Goal: Book appointment/travel/reservation

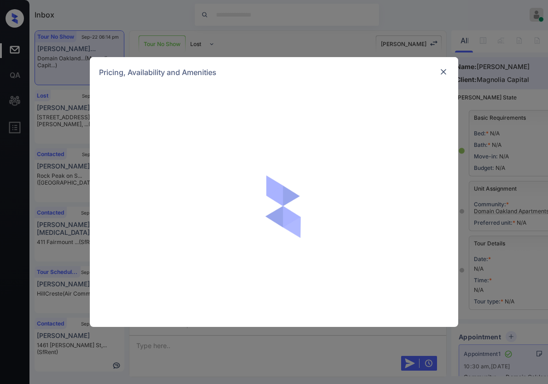
scroll to position [464, 0]
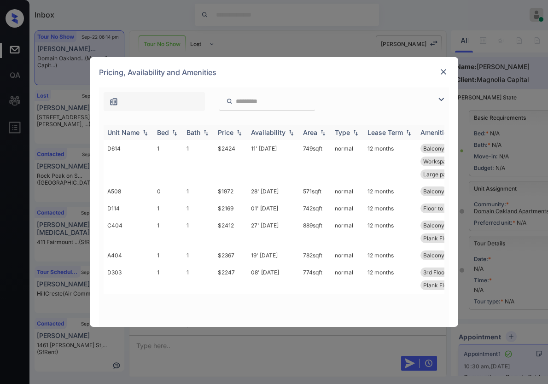
click at [240, 129] on img at bounding box center [238, 132] width 9 height 6
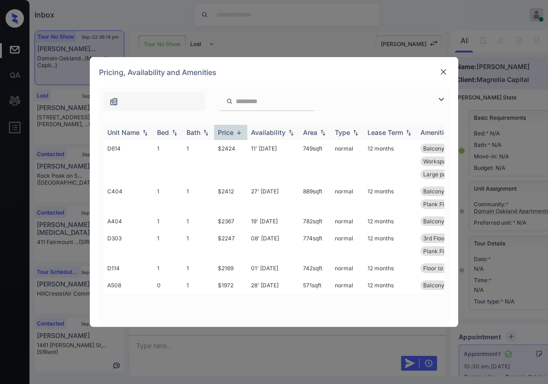
click at [240, 129] on img at bounding box center [238, 132] width 9 height 7
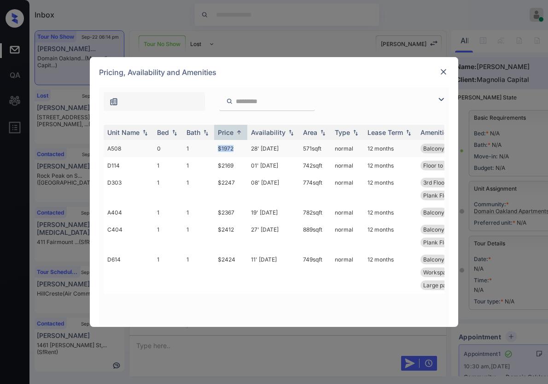
drag, startPoint x: 237, startPoint y: 145, endPoint x: 224, endPoint y: 146, distance: 12.9
click at [212, 145] on tr "A508 0 1 $1972 28' Sep 25 571 sqft normal 12 months Balcony 5th Floor Street Vi…" at bounding box center [344, 148] width 481 height 17
copy tr "$1972"
click at [239, 148] on td "$1972" at bounding box center [230, 148] width 33 height 17
drag, startPoint x: 223, startPoint y: 147, endPoint x: 214, endPoint y: 147, distance: 8.8
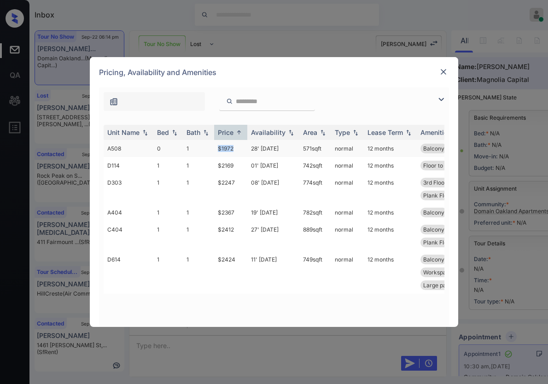
click at [214, 147] on td "$1972" at bounding box center [230, 148] width 33 height 17
copy td "$1972"
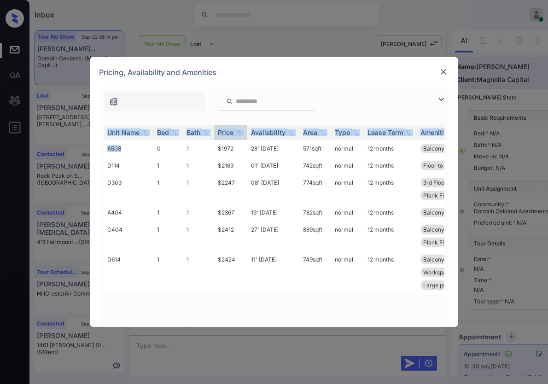
drag, startPoint x: 122, startPoint y: 150, endPoint x: 103, endPoint y: 148, distance: 18.5
click at [103, 148] on div "Unit Name Bed Bath Price Availability Area Type Lease Term Amenities A508 0 1 $…" at bounding box center [274, 221] width 350 height 211
click at [117, 150] on td "A508" at bounding box center [129, 148] width 50 height 17
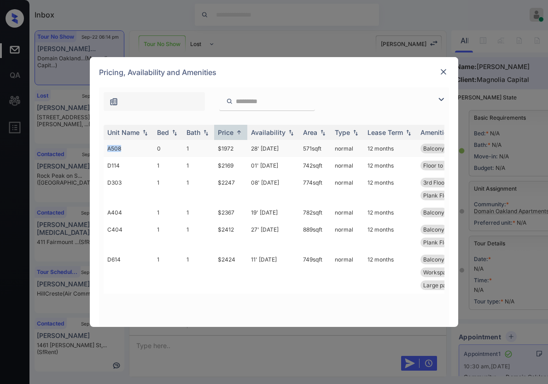
click at [117, 150] on td "A508" at bounding box center [129, 148] width 50 height 17
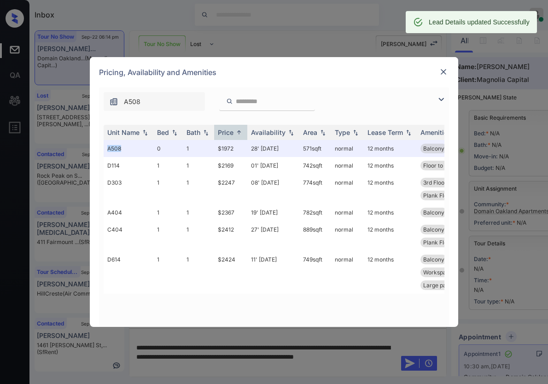
click at [443, 72] on img at bounding box center [443, 71] width 9 height 9
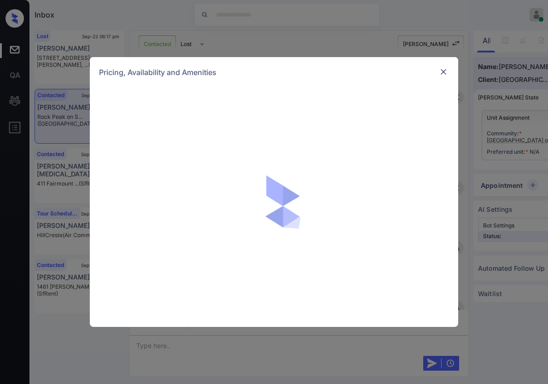
scroll to position [477, 0]
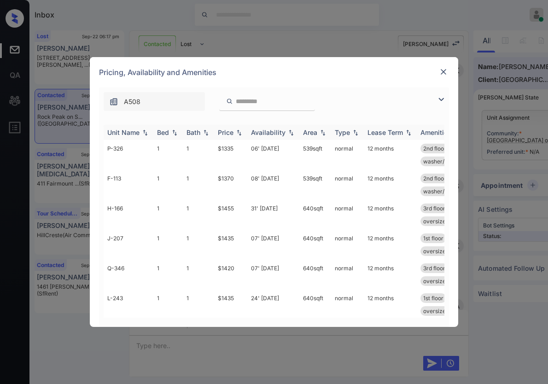
click at [239, 132] on img at bounding box center [238, 132] width 9 height 6
drag, startPoint x: 236, startPoint y: 148, endPoint x: 213, endPoint y: 145, distance: 22.7
click at [213, 145] on tr "P-326 1 1 $1335 06' Oct 25 539 sqft normal 12 months 2nd floor patio/balcony co…" at bounding box center [344, 155] width 481 height 30
copy tr "$1335"
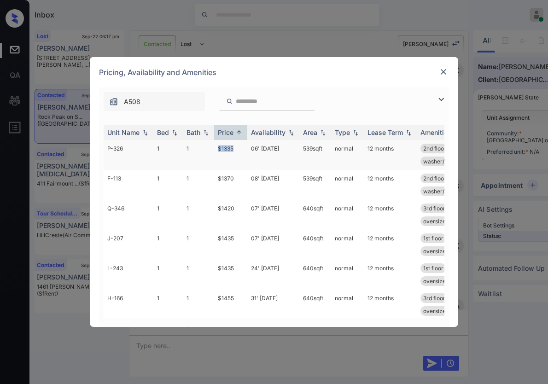
click at [220, 144] on td "$1335" at bounding box center [230, 155] width 33 height 30
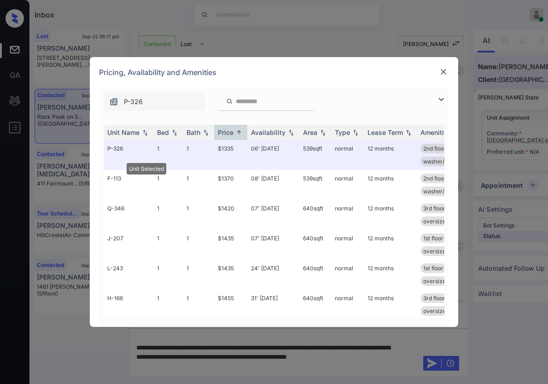
click at [191, 357] on div "**********" at bounding box center [274, 192] width 548 height 384
click at [192, 354] on div "**********" at bounding box center [274, 192] width 548 height 384
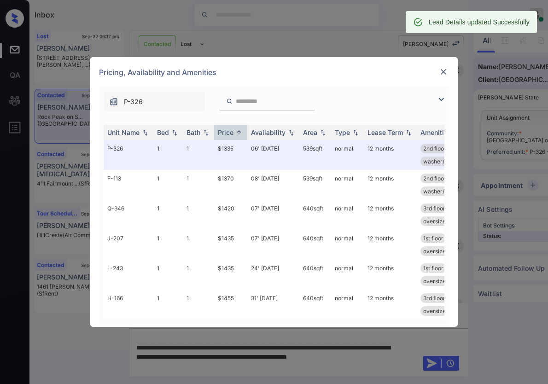
click at [447, 71] on div at bounding box center [443, 71] width 11 height 11
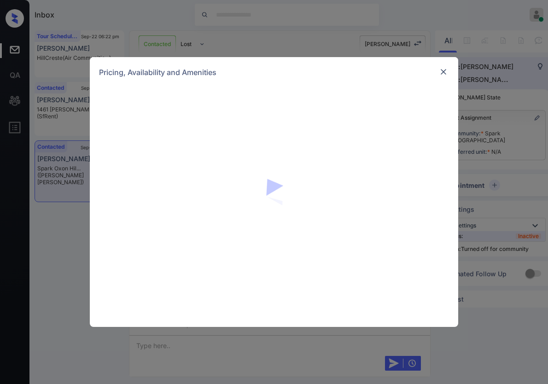
scroll to position [1054, 0]
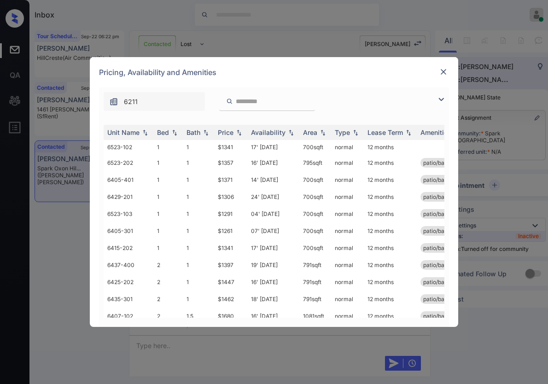
click at [445, 70] on img at bounding box center [443, 71] width 9 height 9
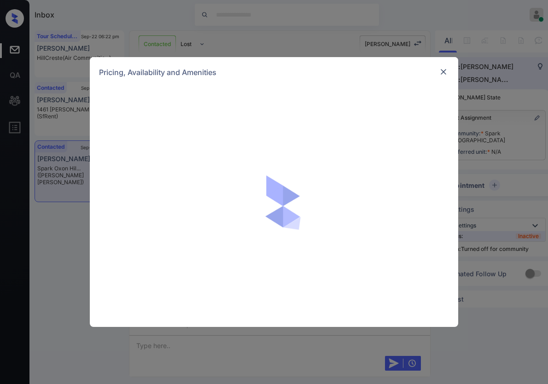
scroll to position [1054, 0]
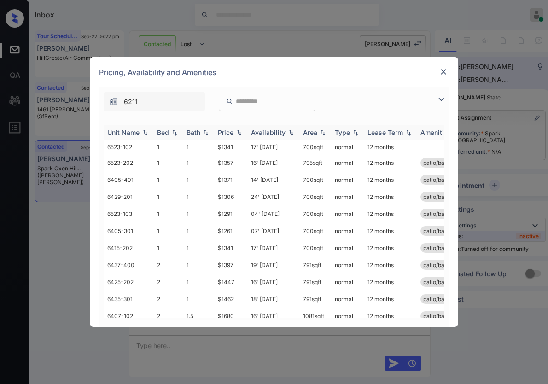
click at [237, 133] on img at bounding box center [238, 132] width 9 height 6
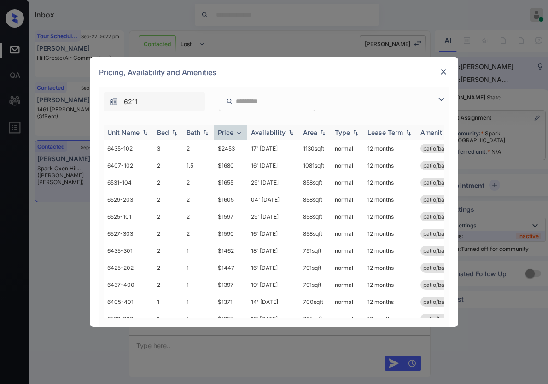
click at [237, 133] on img at bounding box center [238, 132] width 9 height 7
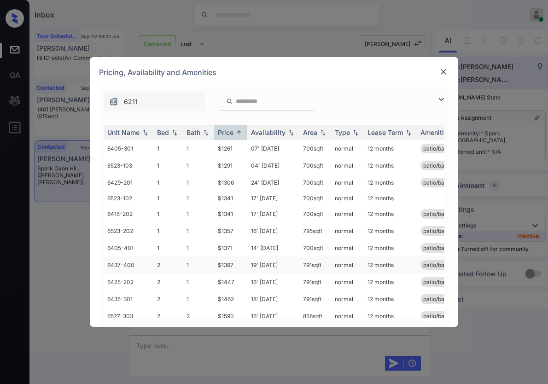
click at [223, 261] on td "$1397" at bounding box center [230, 264] width 33 height 17
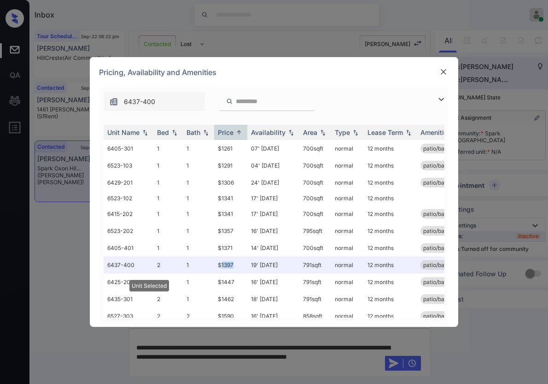
click at [446, 69] on img at bounding box center [443, 71] width 9 height 9
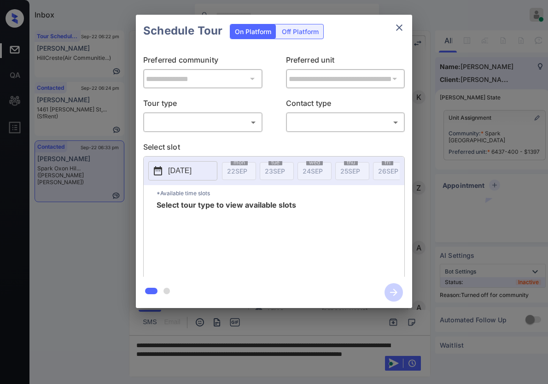
scroll to position [366, 0]
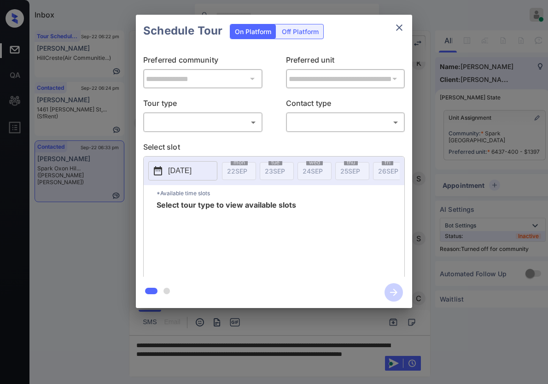
click at [214, 120] on body "Inbox [PERSON_NAME] Online Set yourself offline Set yourself on break Profile S…" at bounding box center [274, 192] width 548 height 384
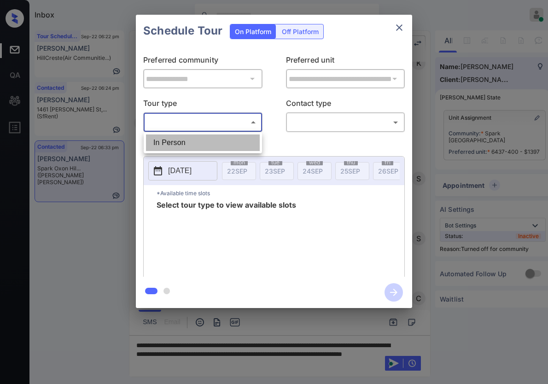
click at [212, 139] on li "In Person" at bounding box center [203, 142] width 114 height 17
type input "********"
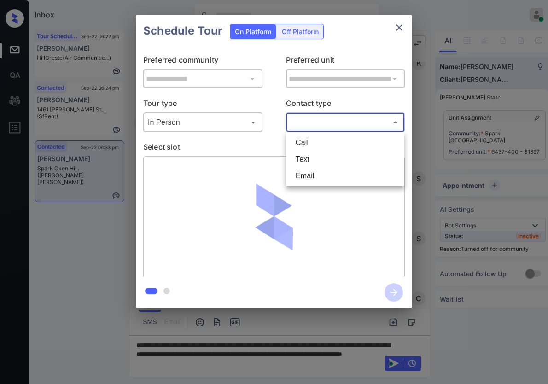
click at [328, 127] on body "Inbox [PERSON_NAME] Online Set yourself offline Set yourself on break Profile S…" at bounding box center [274, 192] width 548 height 384
click at [310, 160] on li "Text" at bounding box center [345, 159] width 114 height 17
type input "****"
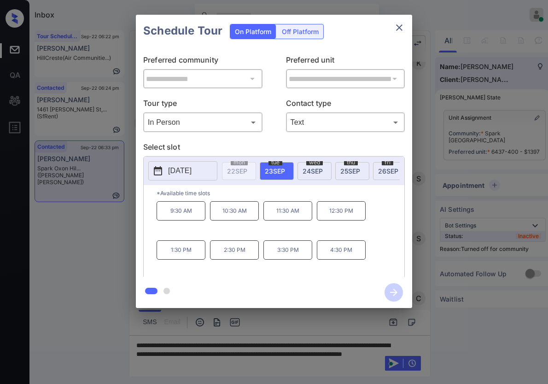
click at [96, 212] on div "**********" at bounding box center [274, 161] width 548 height 323
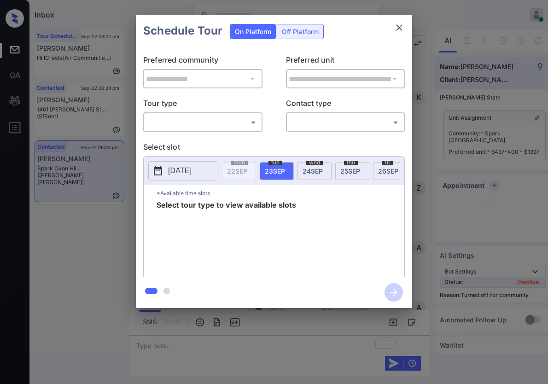
scroll to position [1303, 0]
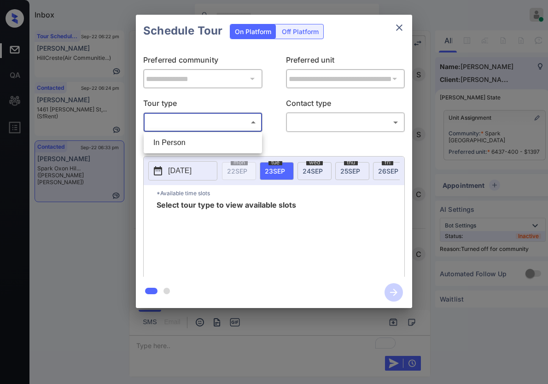
click at [211, 119] on body "Inbox [PERSON_NAME] Online Set yourself offline Set yourself on break Profile S…" at bounding box center [274, 192] width 548 height 384
click at [207, 140] on li "In Person" at bounding box center [203, 142] width 114 height 17
type input "********"
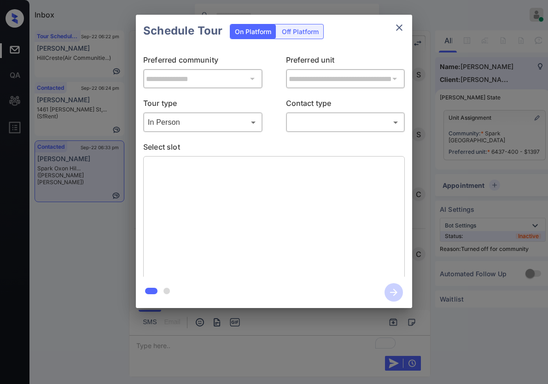
click at [436, 133] on div "**********" at bounding box center [274, 161] width 548 height 323
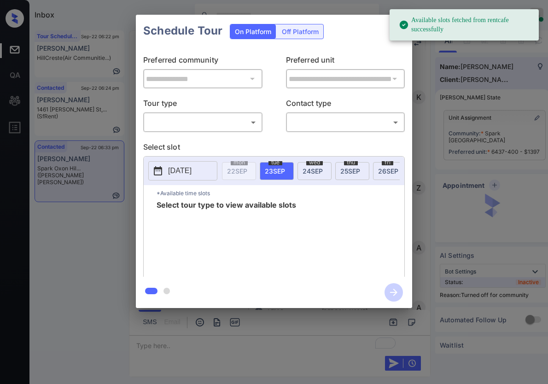
click at [220, 123] on body "Available slots fetched from rentcafe successfully Inbox Caroline Dacanay Onlin…" at bounding box center [274, 192] width 548 height 384
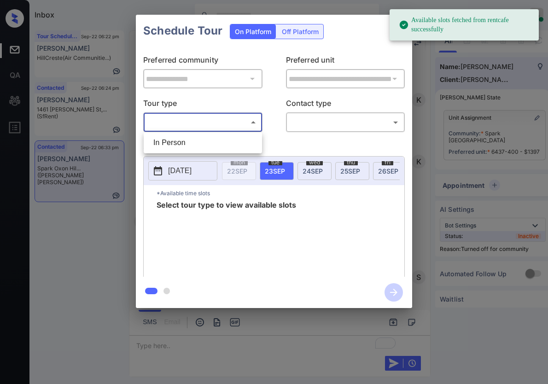
click at [214, 145] on li "In Person" at bounding box center [203, 142] width 114 height 17
type input "********"
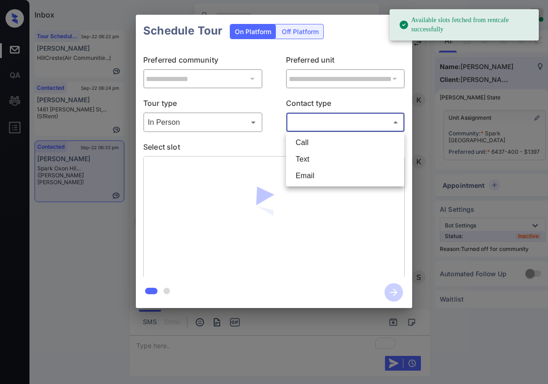
click at [330, 119] on body "Available slots fetched from rentcafe successfully Inbox Caroline Dacanay Onlin…" at bounding box center [274, 192] width 548 height 384
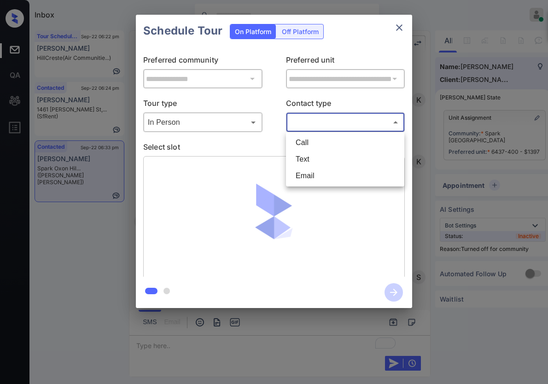
click at [312, 158] on li "Text" at bounding box center [345, 159] width 114 height 17
type input "****"
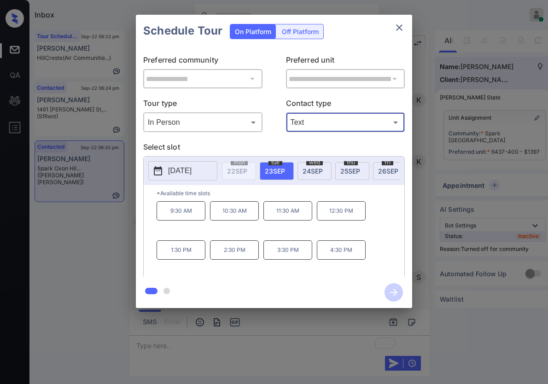
click at [347, 220] on p "12:30 PM" at bounding box center [341, 210] width 49 height 19
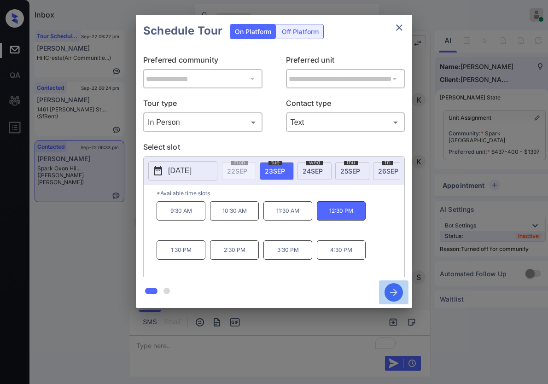
click at [390, 292] on icon "button" at bounding box center [393, 292] width 7 height 7
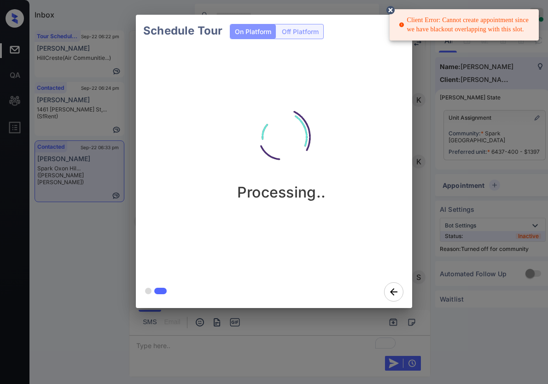
click at [467, 26] on div "Client Error: Cannot create appointment since we have blackout overlapping with…" at bounding box center [465, 25] width 133 height 26
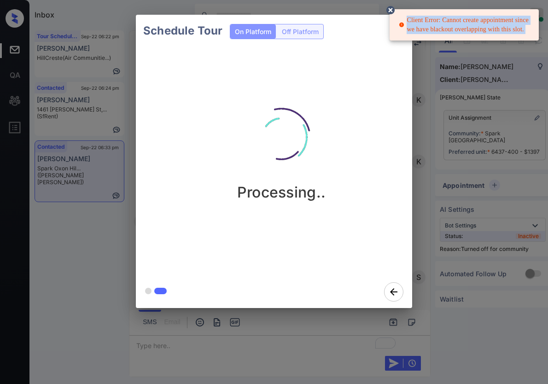
click at [467, 26] on div "Client Error: Cannot create appointment since we have blackout overlapping with…" at bounding box center [465, 25] width 133 height 26
copy div "Client Error: Cannot create appointment since we have blackout overlapping with…"
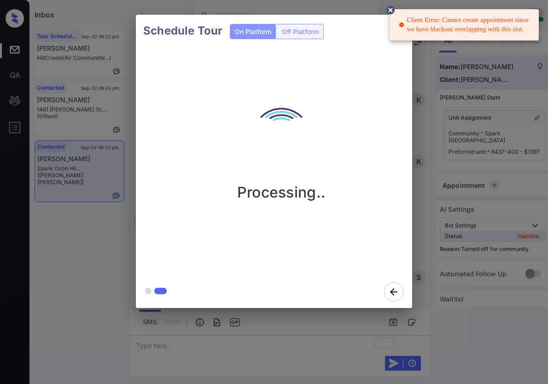
click at [446, 171] on div "Schedule Tour On Platform Off Platform Processing.." at bounding box center [274, 161] width 548 height 323
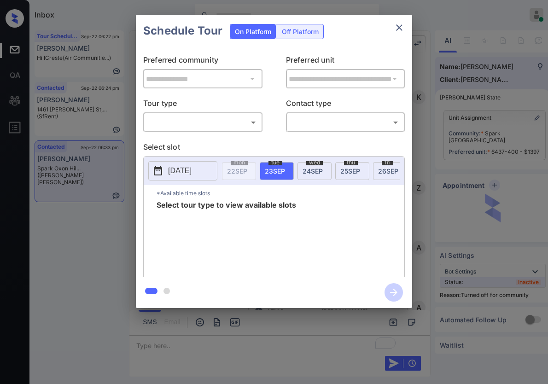
scroll to position [785, 0]
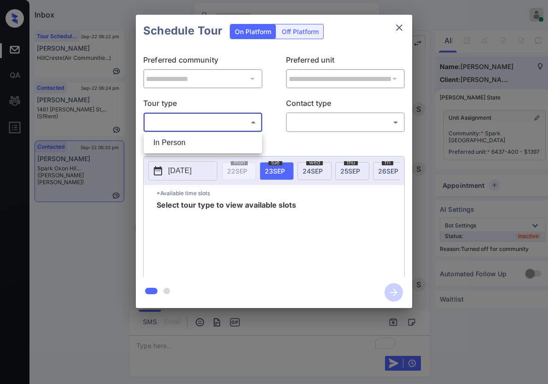
click at [168, 127] on body "Inbox [PERSON_NAME] Online Set yourself offline Set yourself on break Profile S…" at bounding box center [274, 192] width 548 height 384
click at [169, 140] on li "In Person" at bounding box center [203, 142] width 114 height 17
type input "********"
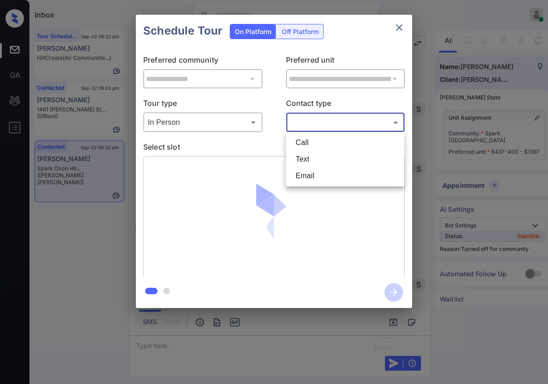
click at [335, 124] on body "Inbox [PERSON_NAME] Online Set yourself offline Set yourself on break Profile S…" at bounding box center [274, 192] width 548 height 384
click at [317, 154] on li "Text" at bounding box center [345, 159] width 114 height 17
type input "****"
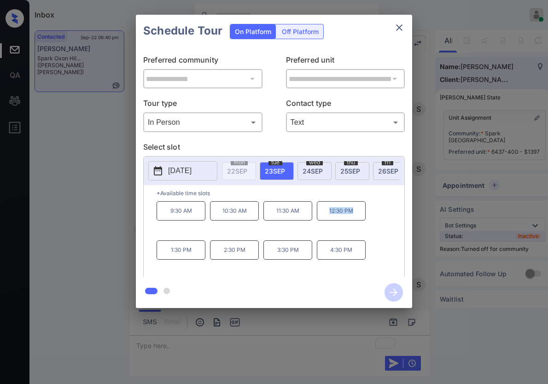
drag, startPoint x: 357, startPoint y: 218, endPoint x: 323, endPoint y: 216, distance: 34.5
click at [323, 216] on p "12:30 PM" at bounding box center [341, 210] width 49 height 19
copy p "12:30 PM"
drag, startPoint x: 193, startPoint y: 255, endPoint x: 170, endPoint y: 255, distance: 23.0
click at [170, 255] on p "1:30 PM" at bounding box center [180, 249] width 49 height 19
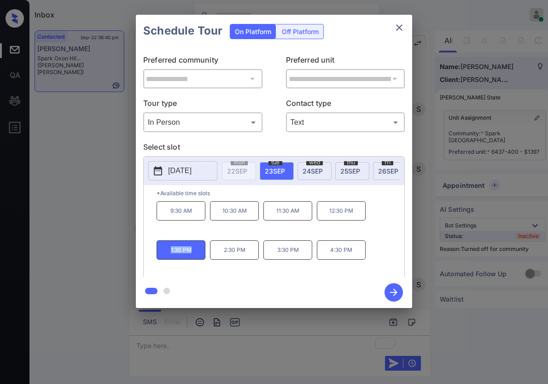
copy p "1:30 PM"
click at [400, 26] on icon "close" at bounding box center [399, 27] width 6 height 6
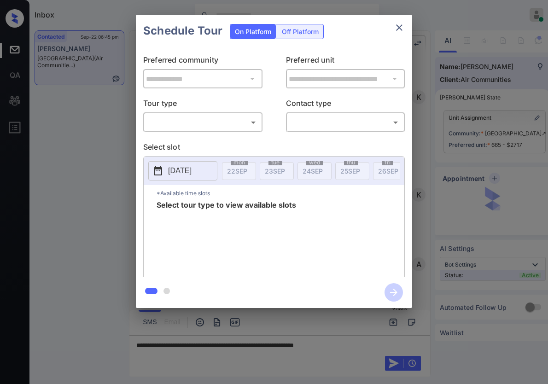
scroll to position [1535, 0]
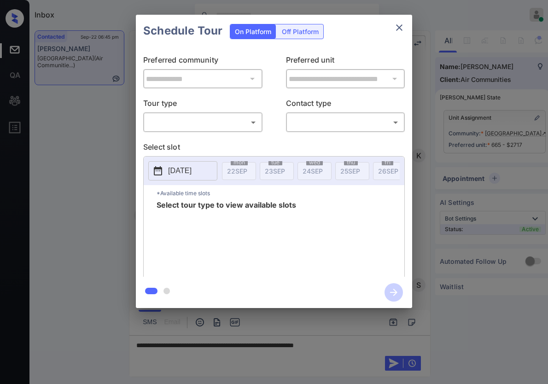
click at [255, 118] on body "Inbox [PERSON_NAME] Online Set yourself offline Set yourself on break Profile S…" at bounding box center [274, 192] width 548 height 384
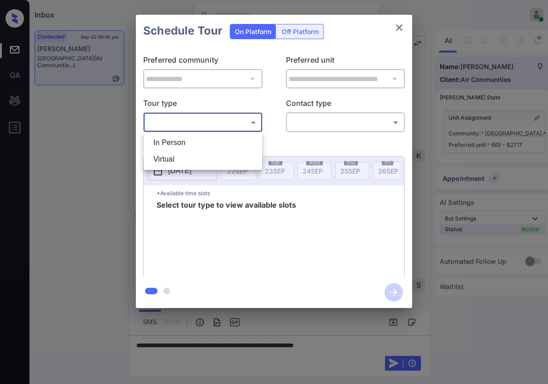
click at [397, 31] on div at bounding box center [274, 192] width 548 height 384
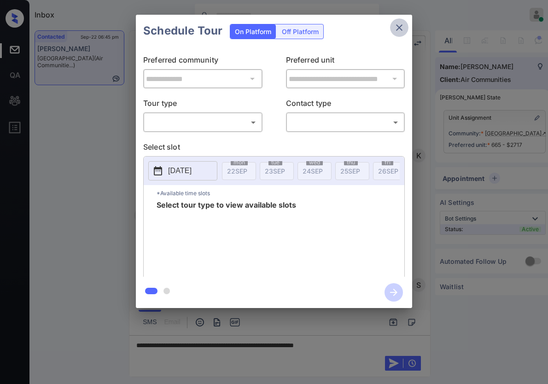
click at [401, 24] on icon "close" at bounding box center [399, 27] width 11 height 11
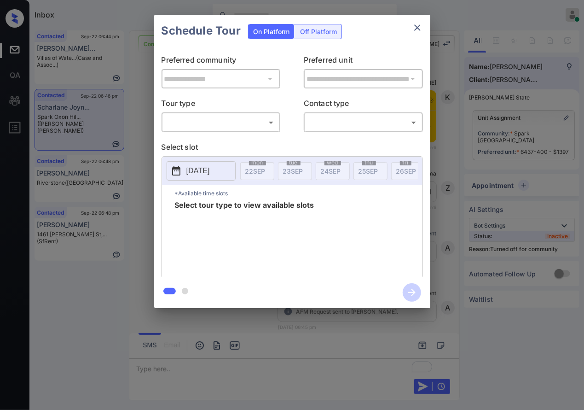
scroll to position [574, 0]
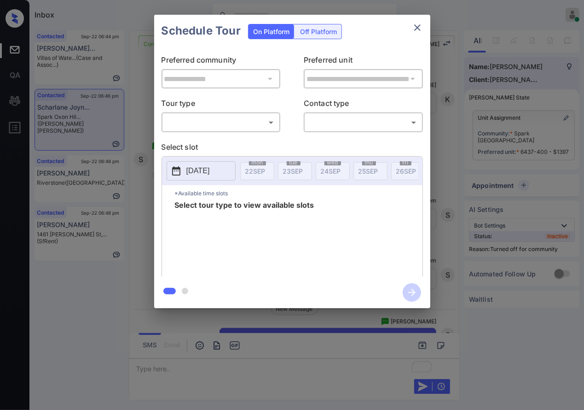
click at [232, 122] on body "Inbox Caroline Dacanay Online Set yourself offline Set yourself on break Profil…" at bounding box center [292, 205] width 584 height 410
click at [477, 130] on div at bounding box center [292, 205] width 584 height 410
click at [448, 180] on div "**********" at bounding box center [292, 161] width 584 height 323
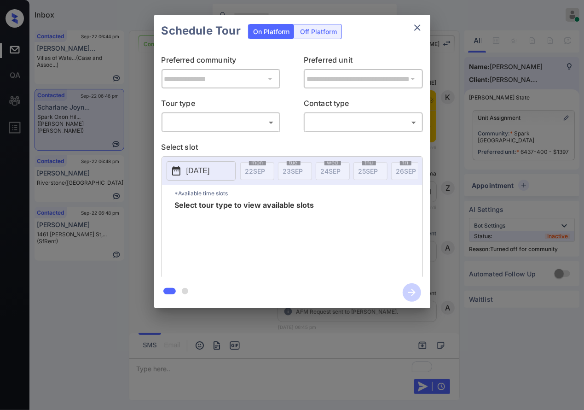
scroll to position [452, 0]
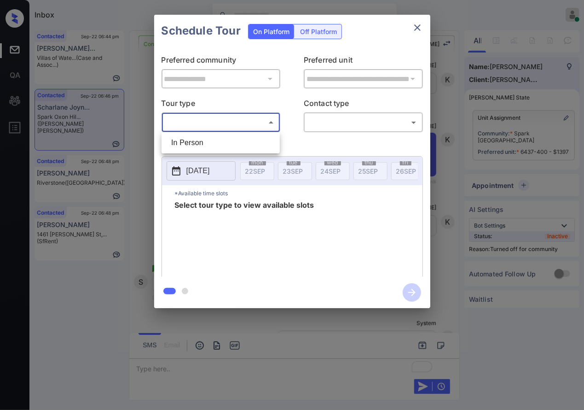
click at [256, 126] on body "Inbox Caroline Dacanay Online Set yourself offline Set yourself on break Profil…" at bounding box center [292, 205] width 584 height 410
click at [254, 145] on li "In Person" at bounding box center [221, 142] width 114 height 17
type input "********"
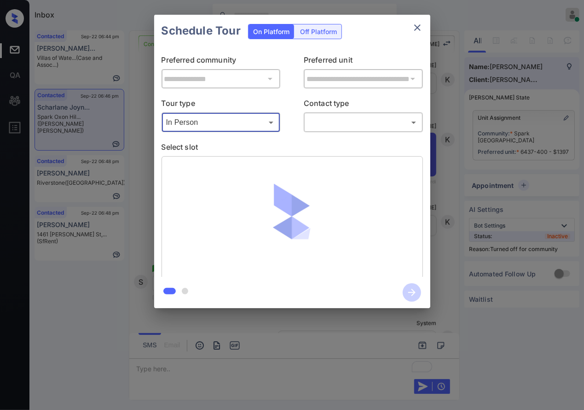
click at [374, 117] on body "Inbox Caroline Dacanay Online Set yourself offline Set yourself on break Profil…" at bounding box center [292, 205] width 584 height 410
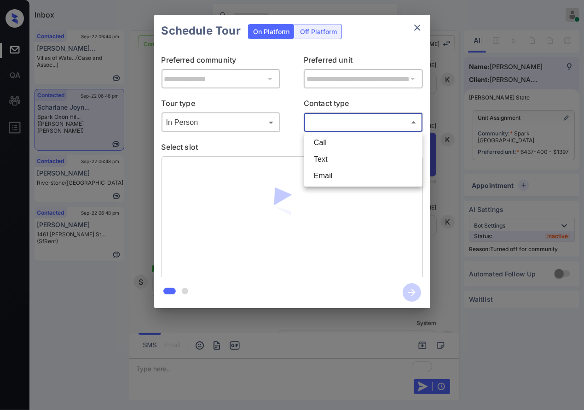
click at [330, 156] on li "Text" at bounding box center [364, 159] width 114 height 17
type input "****"
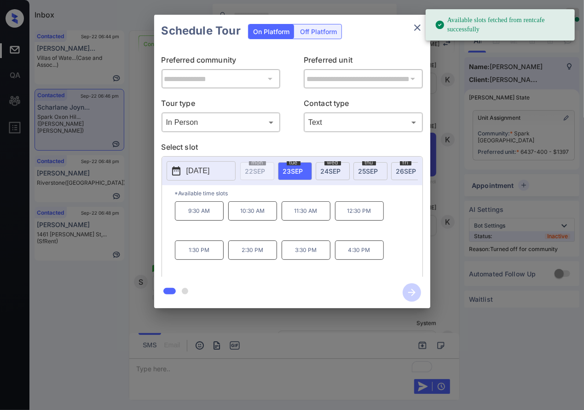
drag, startPoint x: 201, startPoint y: 218, endPoint x: 375, endPoint y: 255, distance: 177.8
click at [201, 218] on p "9:30 AM" at bounding box center [199, 210] width 49 height 19
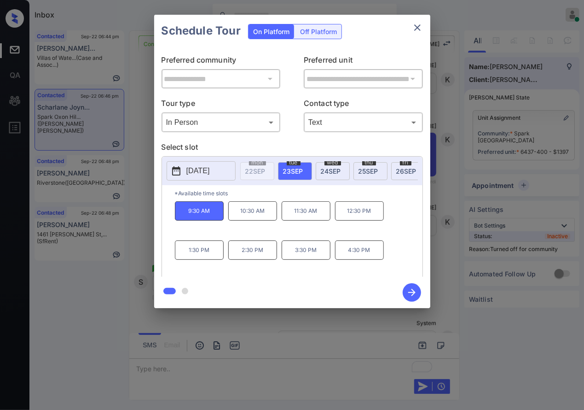
click at [409, 289] on icon "button" at bounding box center [412, 292] width 18 height 18
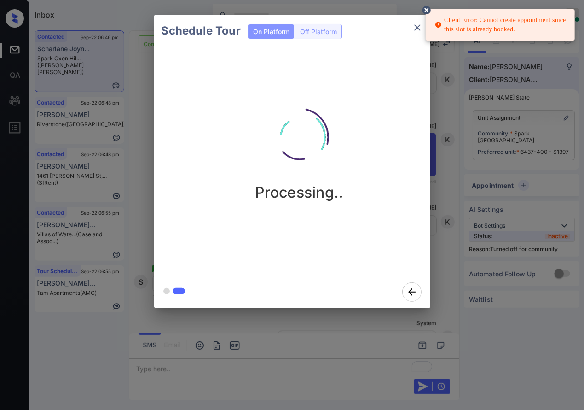
click at [512, 20] on div "Client Error: Cannot create appointment since this slot is already booked." at bounding box center [501, 25] width 133 height 26
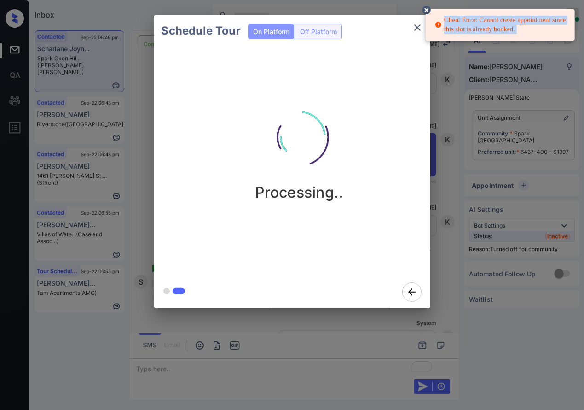
click at [512, 20] on div "Client Error: Cannot create appointment since this slot is already booked." at bounding box center [501, 25] width 133 height 26
copy div "Client Error: Cannot create appointment since this slot is already booked."
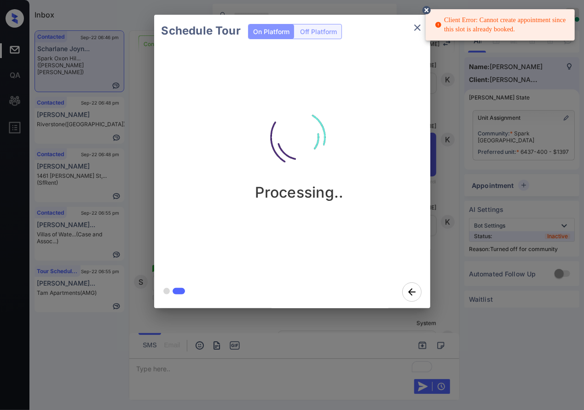
click at [448, 265] on div "Schedule Tour On Platform Off Platform Processing.." at bounding box center [292, 161] width 584 height 323
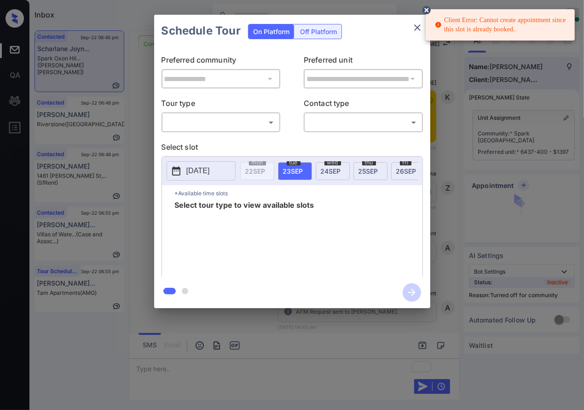
scroll to position [452, 0]
click at [250, 113] on div "​ ​" at bounding box center [221, 122] width 119 height 20
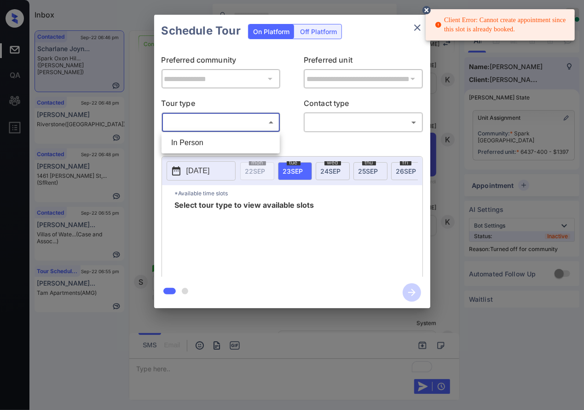
click at [252, 123] on body "Client Error: Cannot create appointment since this slot is already booked. Inbo…" at bounding box center [292, 205] width 584 height 410
click at [250, 139] on li "In Person" at bounding box center [221, 142] width 114 height 17
type input "********"
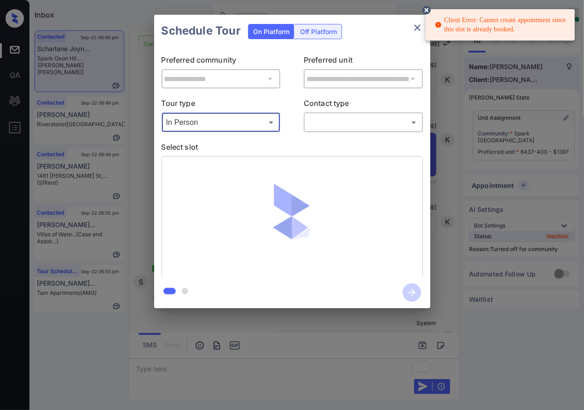
click at [353, 125] on body "Client Error: Cannot create appointment since this slot is already booked. Inbo…" at bounding box center [292, 205] width 584 height 410
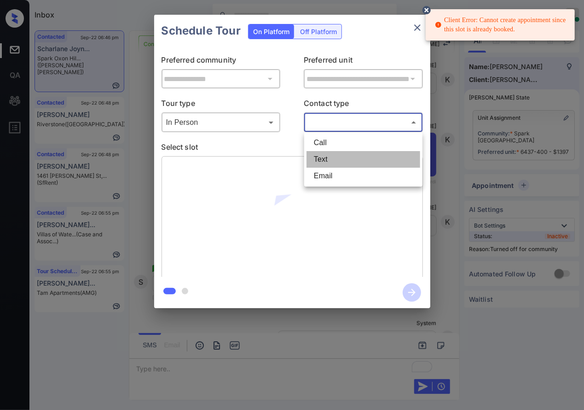
click at [347, 151] on li "Text" at bounding box center [364, 159] width 114 height 17
type input "****"
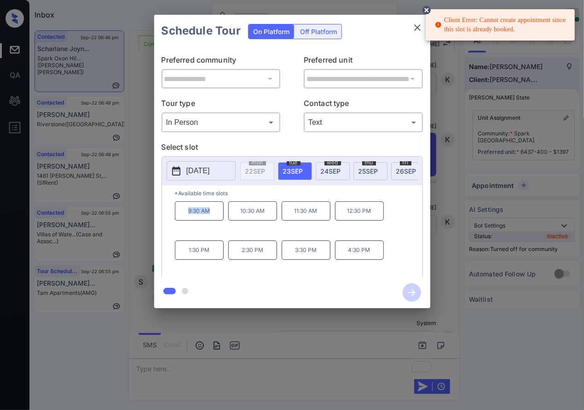
drag, startPoint x: 217, startPoint y: 220, endPoint x: 182, endPoint y: 219, distance: 35.0
click at [182, 219] on p "9:30 AM" at bounding box center [199, 210] width 49 height 19
copy p "9:30 AM"
click at [311, 338] on div at bounding box center [292, 205] width 584 height 410
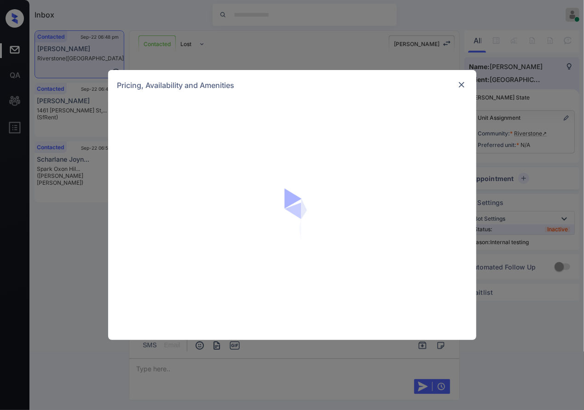
scroll to position [410, 0]
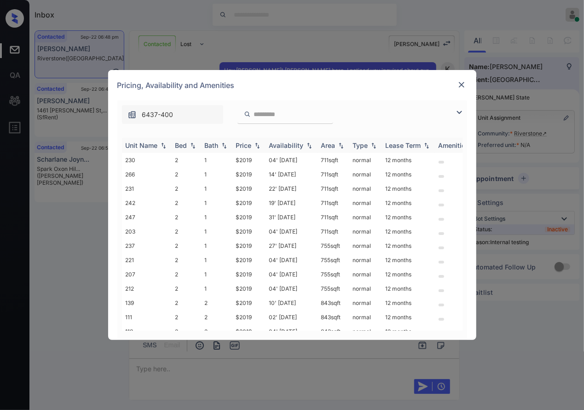
click at [256, 144] on img at bounding box center [257, 145] width 9 height 6
click at [256, 144] on img at bounding box center [257, 145] width 9 height 7
click at [257, 145] on img at bounding box center [257, 145] width 9 height 7
click at [257, 145] on img at bounding box center [257, 145] width 9 height 6
click at [255, 147] on img at bounding box center [257, 145] width 9 height 7
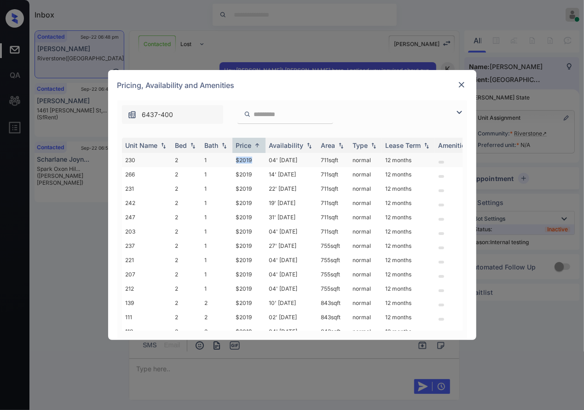
drag, startPoint x: 256, startPoint y: 160, endPoint x: 228, endPoint y: 158, distance: 28.1
click at [228, 158] on tr "230 2 1 $2019 04' Sep 25 711 sqft normal 12 months" at bounding box center [362, 160] width 481 height 14
copy tr "$2019"
click at [250, 159] on td "$2019" at bounding box center [248, 160] width 33 height 14
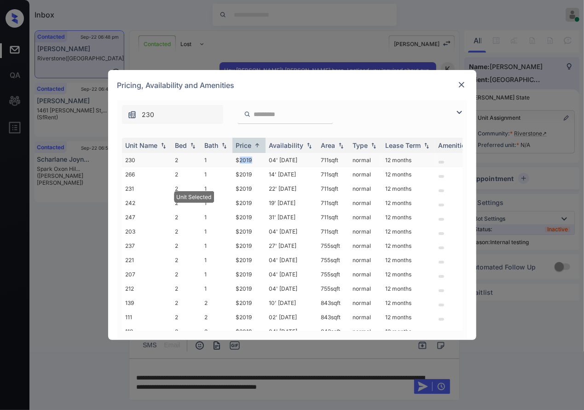
click at [250, 159] on td "$2019" at bounding box center [248, 160] width 33 height 14
click at [322, 153] on td "711 sqft" at bounding box center [334, 160] width 32 height 14
click at [255, 156] on td "$2019" at bounding box center [248, 160] width 33 height 14
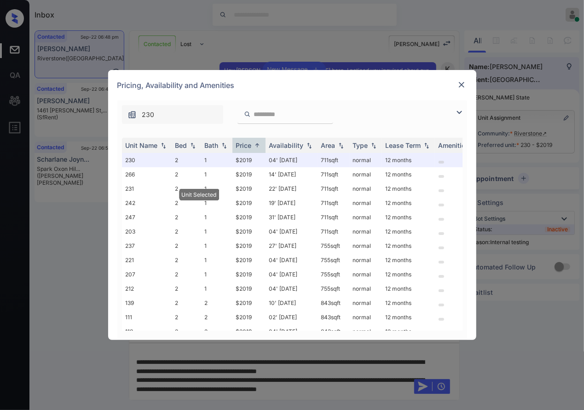
click at [464, 84] on img at bounding box center [461, 84] width 9 height 9
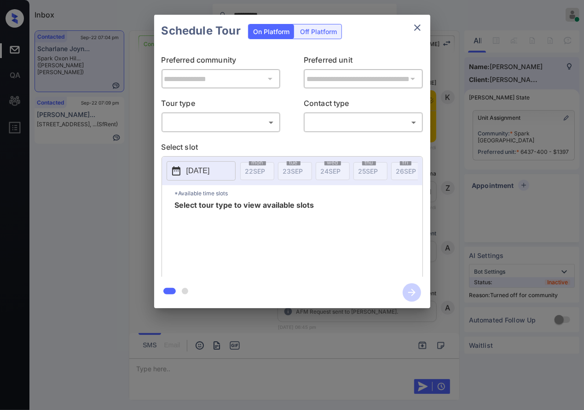
scroll to position [954, 0]
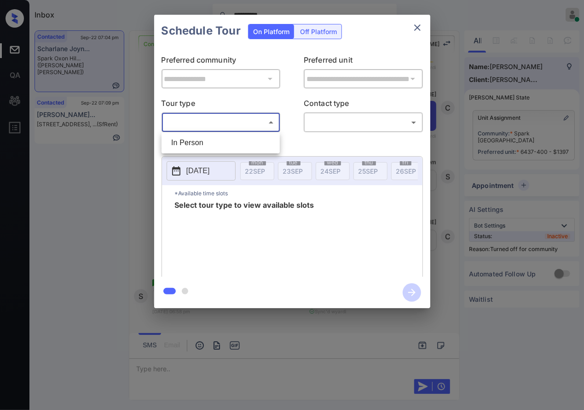
click at [240, 125] on body "**********" at bounding box center [292, 205] width 584 height 410
click at [245, 140] on li "In Person" at bounding box center [221, 142] width 114 height 17
type input "********"
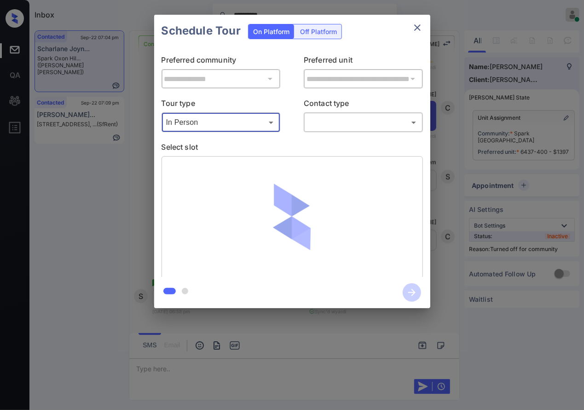
click at [323, 120] on body "**********" at bounding box center [292, 205] width 584 height 410
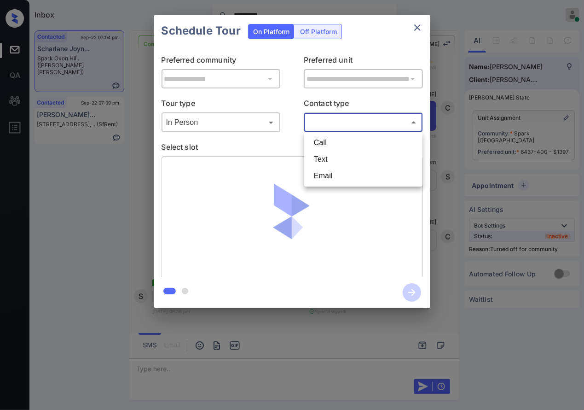
click at [329, 159] on li "Text" at bounding box center [364, 159] width 114 height 17
type input "****"
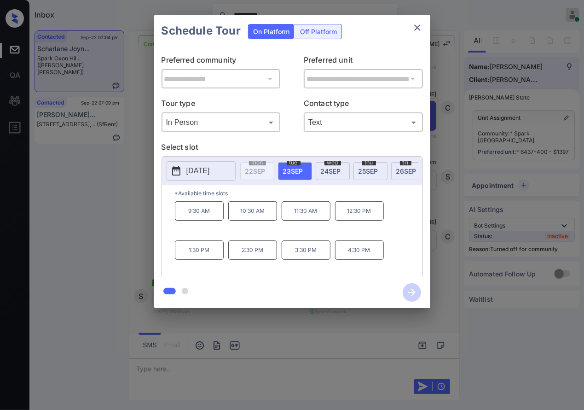
click at [245, 257] on p "2:30 PM" at bounding box center [252, 249] width 49 height 19
click at [416, 293] on icon "button" at bounding box center [412, 292] width 18 height 18
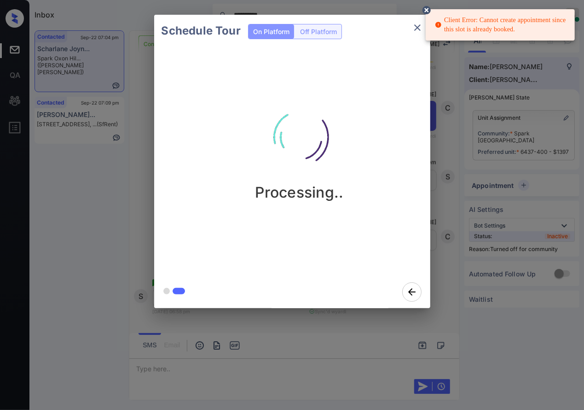
click at [517, 138] on div "Schedule Tour On Platform Off Platform Processing.." at bounding box center [292, 161] width 584 height 323
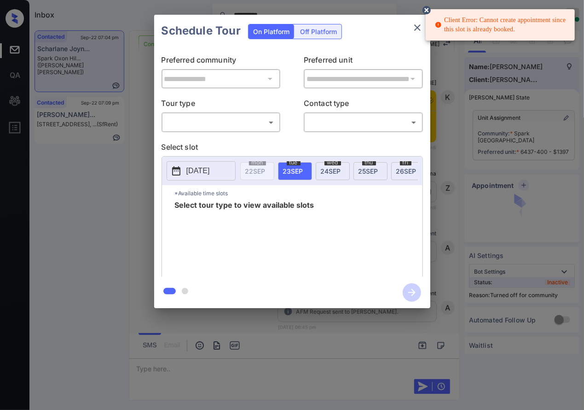
scroll to position [954, 0]
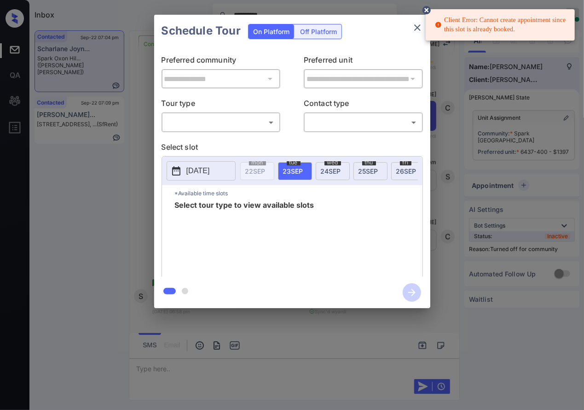
click at [221, 125] on body "**********" at bounding box center [292, 205] width 584 height 410
click at [223, 143] on li "In Person" at bounding box center [221, 142] width 114 height 17
type input "********"
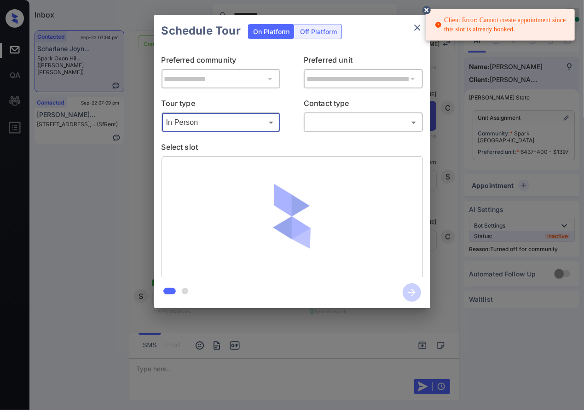
click at [324, 124] on body "**********" at bounding box center [292, 205] width 584 height 410
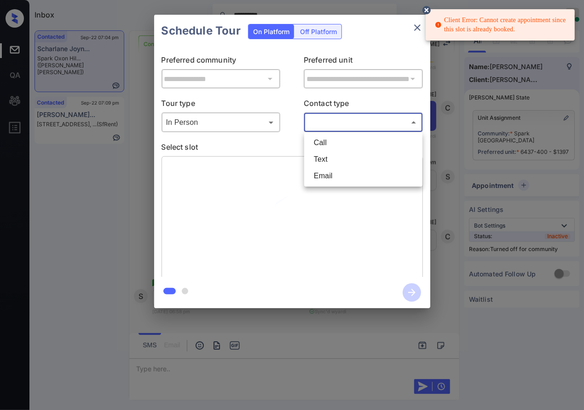
click at [324, 160] on li "Text" at bounding box center [364, 159] width 114 height 17
type input "****"
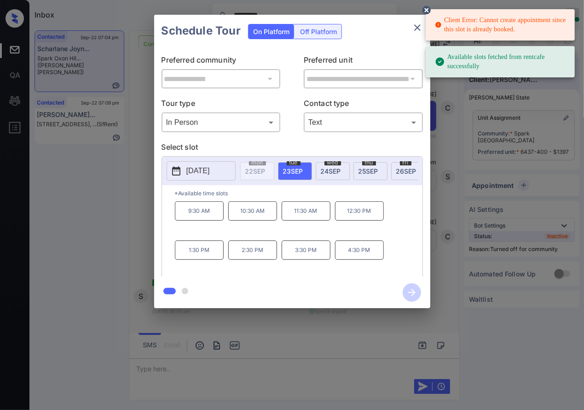
click at [210, 171] on p "2025-09-23" at bounding box center [197, 170] width 23 height 11
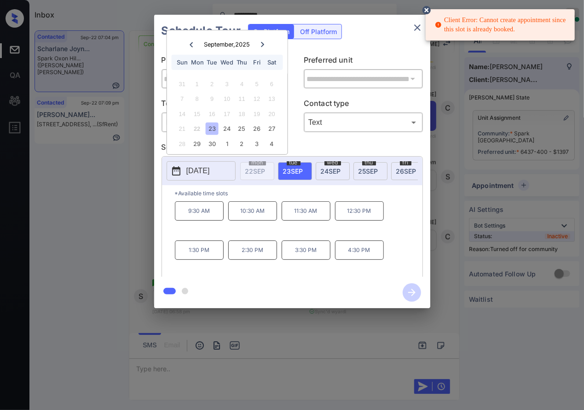
click at [269, 215] on p "10:30 AM" at bounding box center [252, 210] width 49 height 19
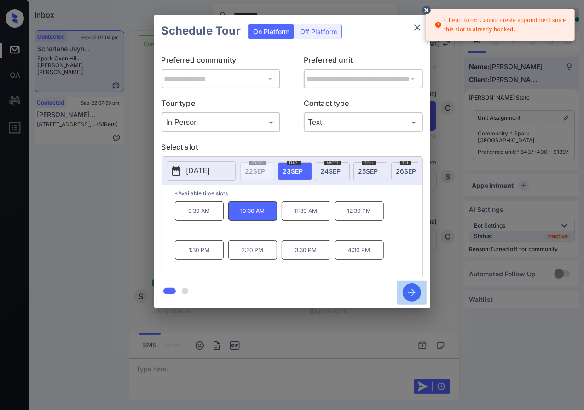
click at [420, 291] on icon "button" at bounding box center [412, 292] width 18 height 18
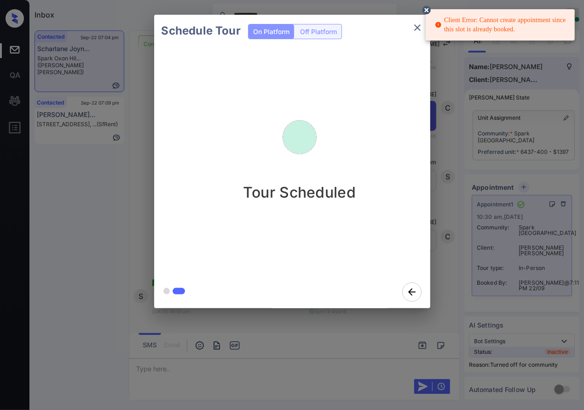
click at [516, 211] on div "Schedule Tour On Platform Off Platform Tour Scheduled" at bounding box center [292, 161] width 584 height 323
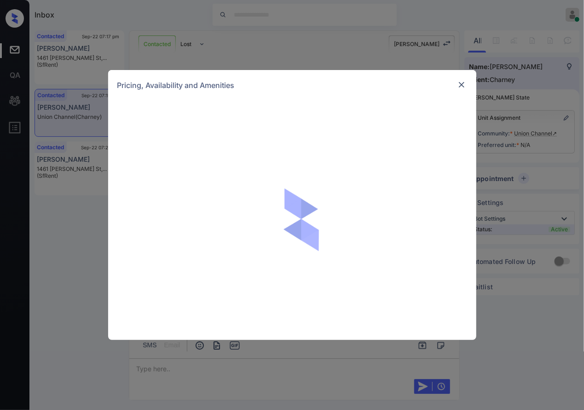
scroll to position [1020, 0]
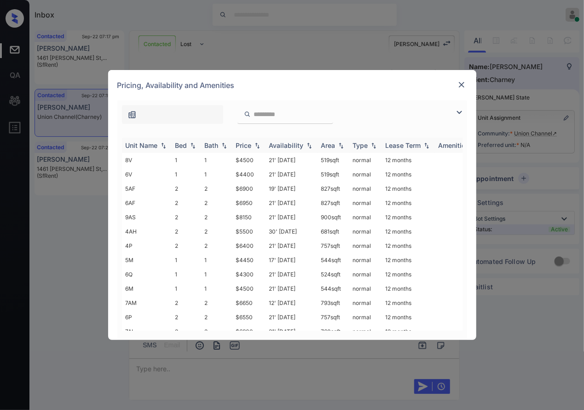
click at [258, 144] on img at bounding box center [257, 145] width 9 height 6
click at [258, 144] on img at bounding box center [257, 145] width 9 height 7
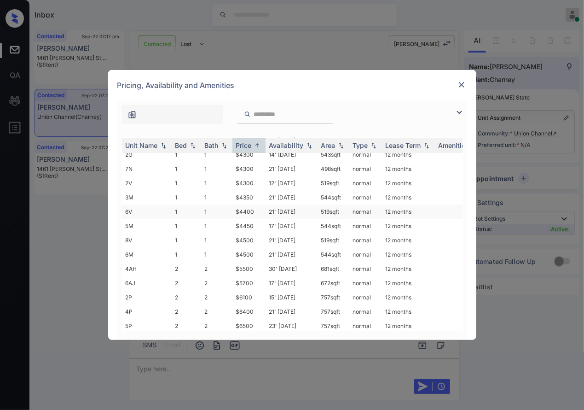
scroll to position [0, 0]
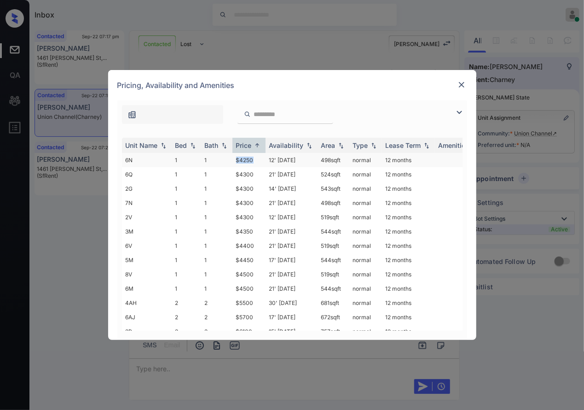
drag, startPoint x: 261, startPoint y: 160, endPoint x: 226, endPoint y: 156, distance: 34.3
click at [226, 156] on tr "6N 1 1 $4250 12' [DATE] 498 sqft normal 12 months" at bounding box center [362, 160] width 481 height 14
copy tr "$4250"
click at [250, 159] on td "$4250" at bounding box center [248, 160] width 33 height 14
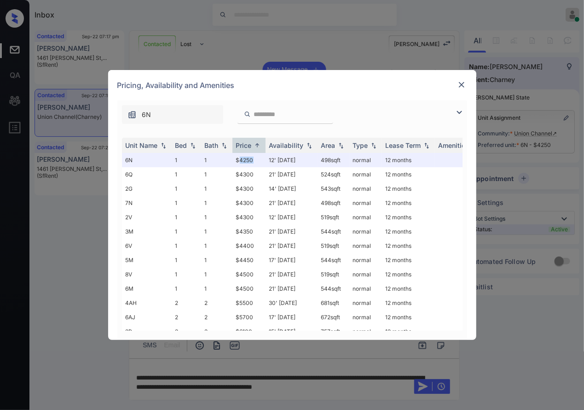
click at [463, 82] on img at bounding box center [461, 84] width 9 height 9
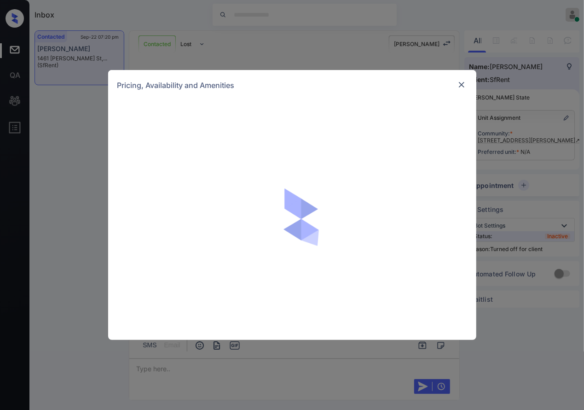
scroll to position [1500, 0]
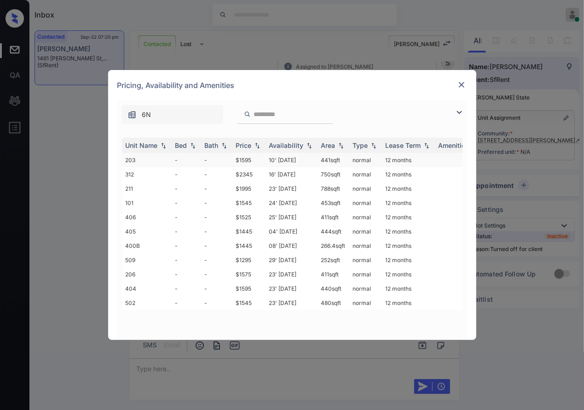
click at [256, 156] on td "$1595" at bounding box center [248, 160] width 33 height 14
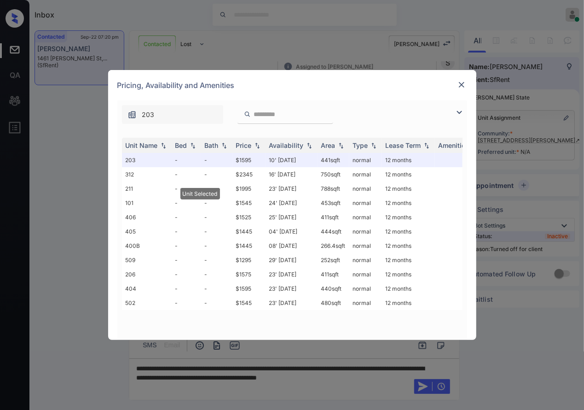
click at [461, 83] on img at bounding box center [461, 84] width 9 height 9
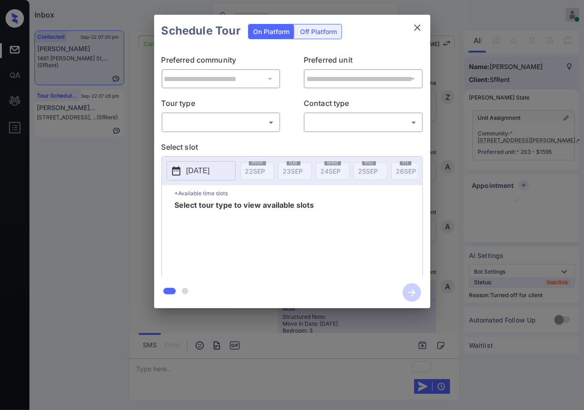
scroll to position [1436, 0]
click at [329, 28] on div "Off Platform" at bounding box center [318, 31] width 46 height 14
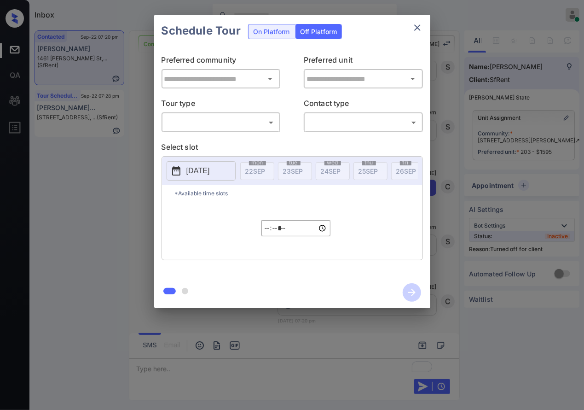
type input "**********"
click at [241, 130] on div "​ ​" at bounding box center [221, 122] width 119 height 20
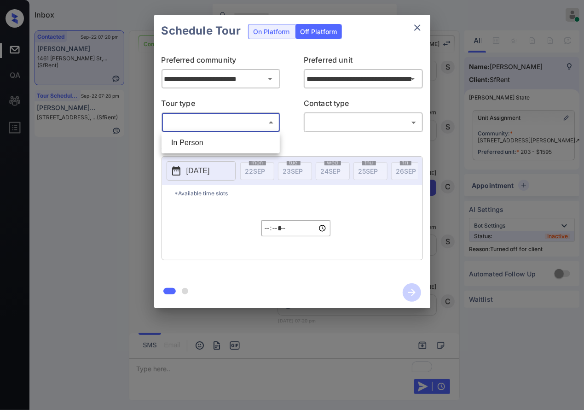
drag, startPoint x: 239, startPoint y: 117, endPoint x: 238, endPoint y: 128, distance: 11.1
click at [239, 117] on body "Inbox [PERSON_NAME] Online Set yourself offline Set yourself on break Profile S…" at bounding box center [292, 205] width 584 height 410
click at [236, 143] on li "In Person" at bounding box center [221, 142] width 114 height 17
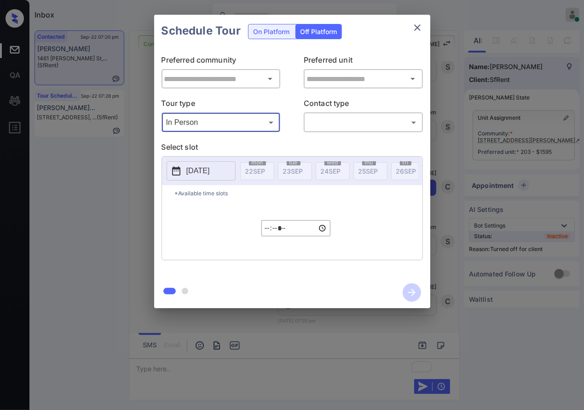
type input "********"
type input "**********"
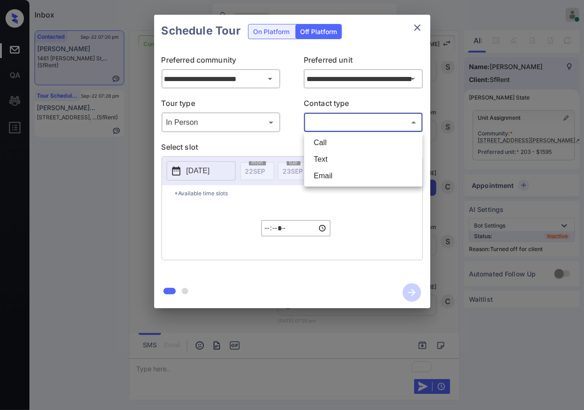
click at [329, 115] on body "Inbox [PERSON_NAME] Online Set yourself offline Set yourself on break Profile S…" at bounding box center [292, 205] width 584 height 410
click at [325, 151] on li "Text" at bounding box center [364, 159] width 114 height 17
type input "****"
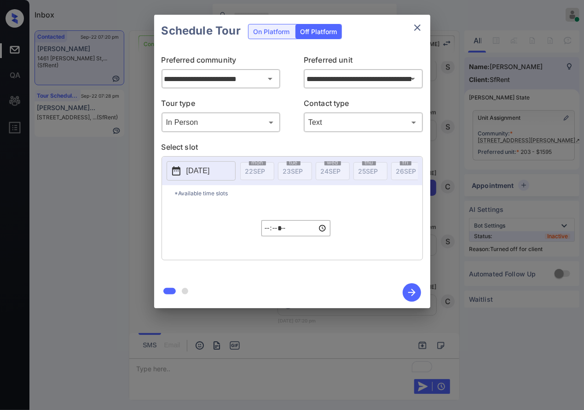
click at [204, 161] on button "[DATE]" at bounding box center [201, 170] width 69 height 19
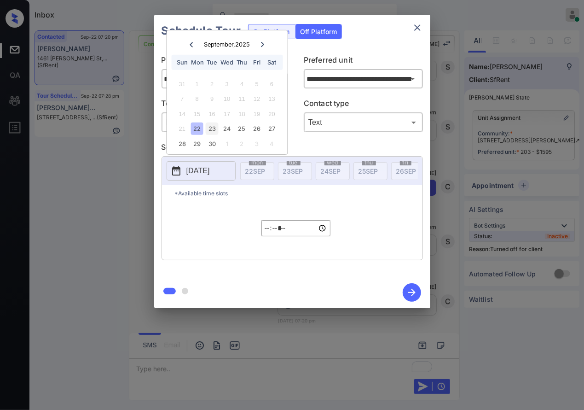
click at [210, 127] on div "23" at bounding box center [212, 128] width 12 height 12
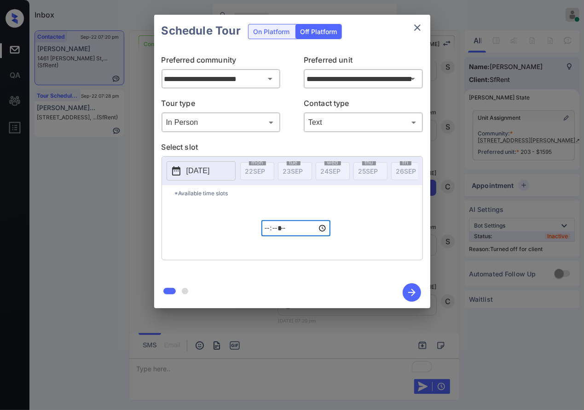
click at [269, 230] on input "*****" at bounding box center [295, 228] width 69 height 16
type input "*****"
click at [415, 296] on icon "button" at bounding box center [412, 292] width 18 height 18
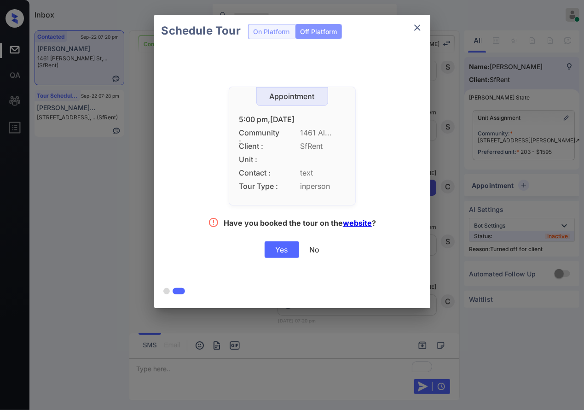
click at [283, 244] on div "Yes" at bounding box center [282, 249] width 35 height 17
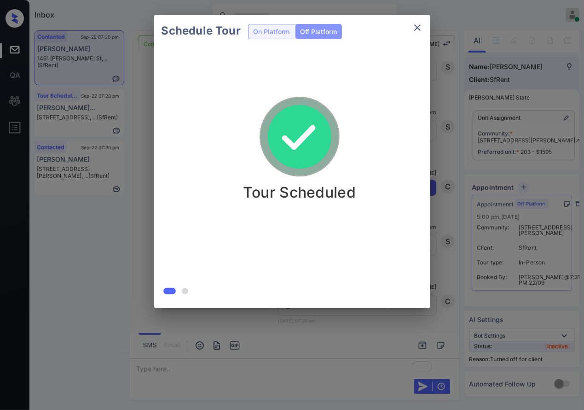
click at [460, 242] on div "Schedule Tour On Platform Off Platform Tour Scheduled" at bounding box center [292, 161] width 584 height 323
